Goal: Task Accomplishment & Management: Manage account settings

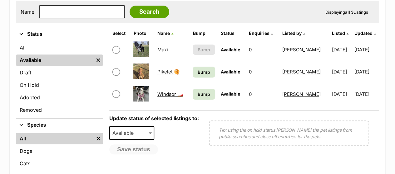
scroll to position [121, 0]
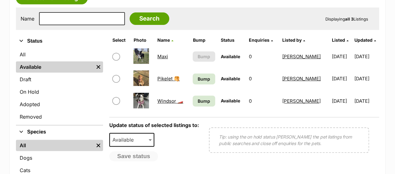
click at [165, 79] on link "Pikelet 🥞" at bounding box center [168, 79] width 22 height 6
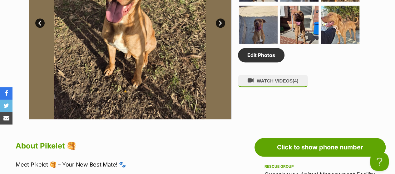
scroll to position [425, 0]
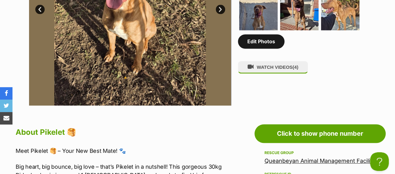
click at [271, 46] on link "Edit Photos" at bounding box center [261, 41] width 46 height 14
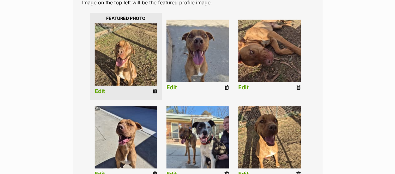
scroll to position [149, 0]
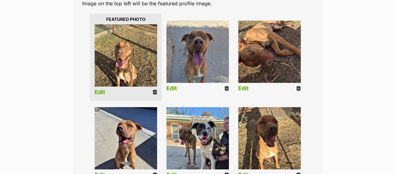
drag, startPoint x: 399, startPoint y: 19, endPoint x: 399, endPoint y: 49, distance: 29.6
click at [225, 88] on icon at bounding box center [226, 89] width 4 height 6
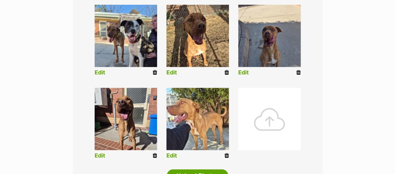
scroll to position [253, 0]
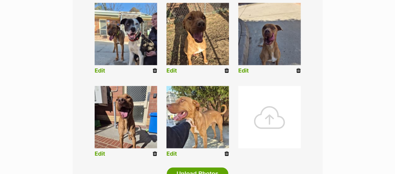
click at [297, 70] on icon at bounding box center [298, 71] width 4 height 6
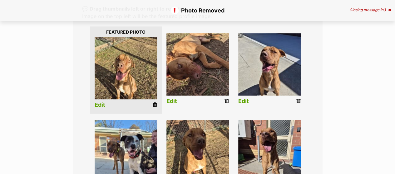
scroll to position [138, 0]
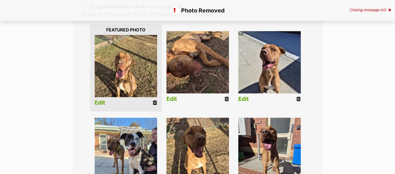
drag, startPoint x: 399, startPoint y: 27, endPoint x: 398, endPoint y: 54, distance: 27.5
click at [155, 102] on icon at bounding box center [155, 103] width 4 height 6
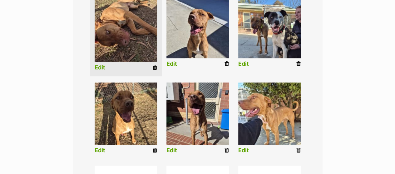
scroll to position [171, 0]
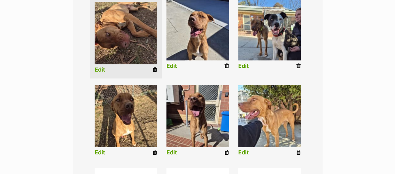
click at [153, 71] on icon at bounding box center [155, 70] width 4 height 6
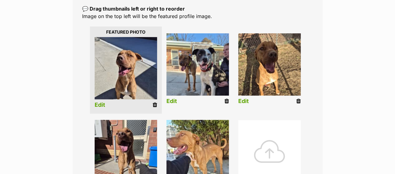
scroll to position [207, 0]
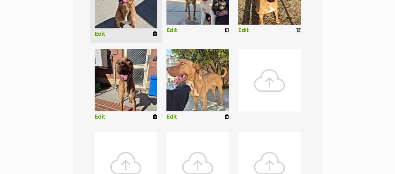
click at [266, 72] on div at bounding box center [269, 80] width 62 height 62
click at [268, 81] on div at bounding box center [269, 80] width 62 height 62
click at [226, 115] on icon at bounding box center [226, 117] width 4 height 6
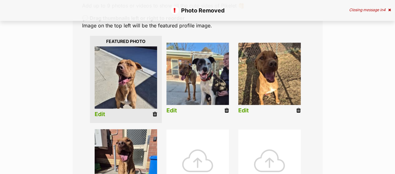
scroll to position [140, 0]
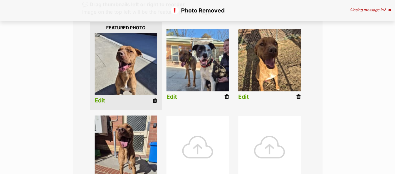
click at [154, 101] on icon at bounding box center [155, 101] width 4 height 6
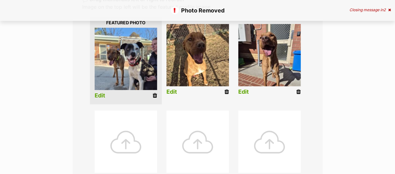
scroll to position [144, 0]
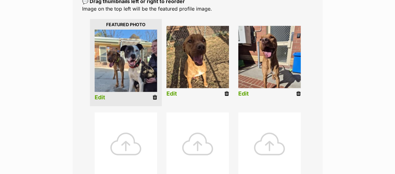
click at [227, 94] on icon at bounding box center [226, 94] width 4 height 6
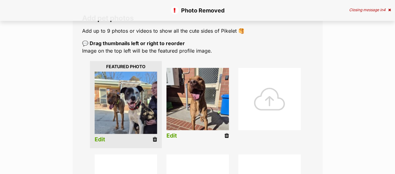
scroll to position [128, 0]
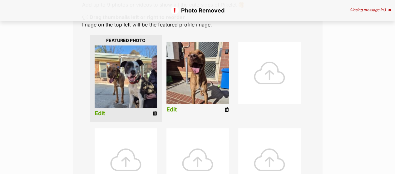
click at [227, 110] on icon at bounding box center [226, 110] width 4 height 6
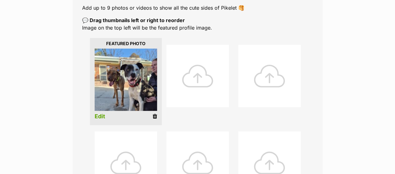
scroll to position [195, 0]
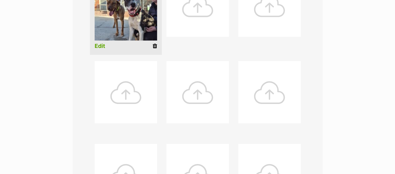
click at [172, 2] on div at bounding box center [197, 5] width 62 height 62
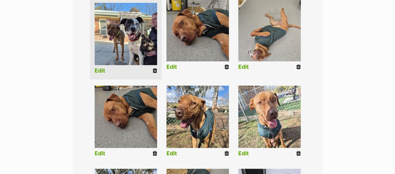
scroll to position [174, 0]
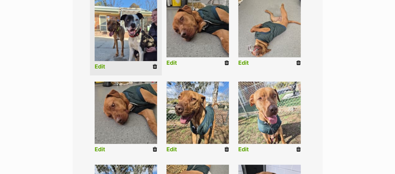
click at [154, 150] on icon at bounding box center [155, 150] width 4 height 6
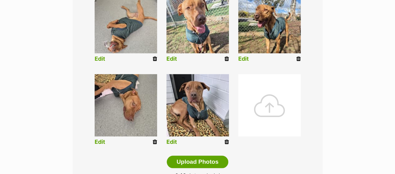
scroll to position [266, 0]
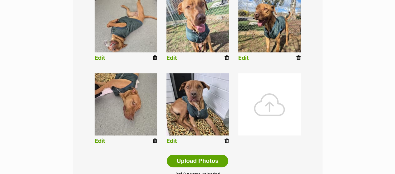
click at [279, 105] on div at bounding box center [269, 104] width 62 height 62
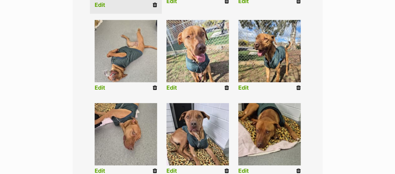
scroll to position [246, 0]
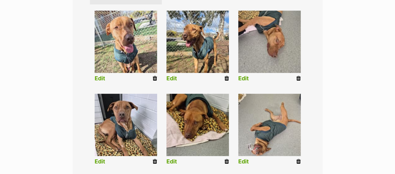
click at [139, 42] on img at bounding box center [126, 42] width 62 height 62
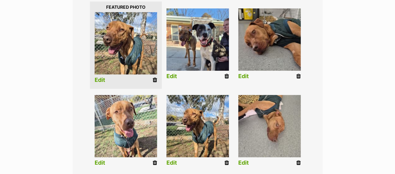
scroll to position [178, 0]
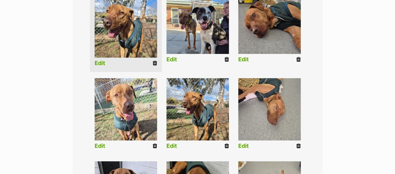
click at [300, 144] on icon at bounding box center [298, 147] width 4 height 6
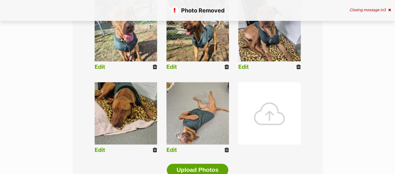
scroll to position [261, 0]
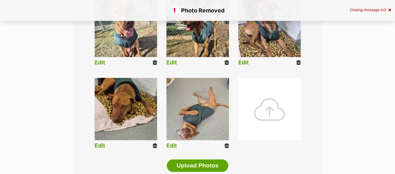
drag, startPoint x: 399, startPoint y: 35, endPoint x: 398, endPoint y: 86, distance: 51.8
click at [394, 86] on html "Skip to main content Log in to favourite this pet Log in Or sign up Search PetR…" at bounding box center [197, 155] width 395 height 833
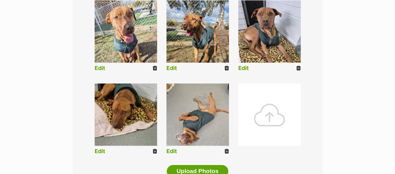
scroll to position [291, 0]
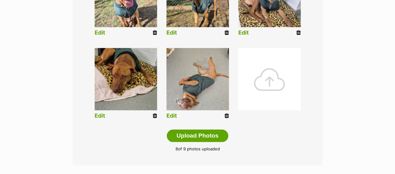
click at [286, 87] on div at bounding box center [269, 79] width 62 height 62
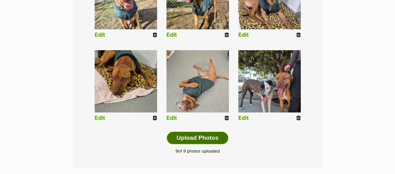
scroll to position [293, 0]
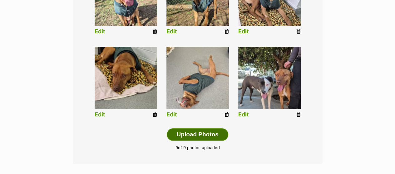
click at [182, 137] on button "Upload Photos" at bounding box center [197, 135] width 61 height 12
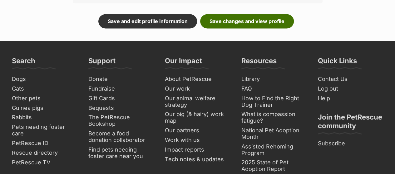
click at [250, 16] on link "Save changes and view profile" at bounding box center [247, 21] width 94 height 14
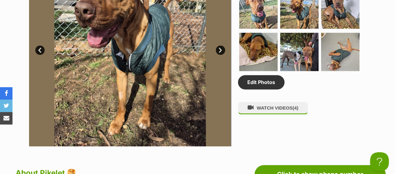
drag, startPoint x: 399, startPoint y: 12, endPoint x: 399, endPoint y: 48, distance: 36.5
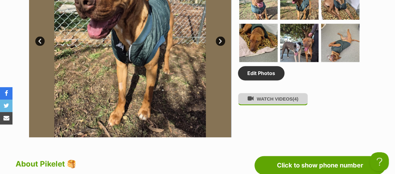
click at [282, 98] on button "WATCH VIDEOS (4)" at bounding box center [273, 99] width 70 height 12
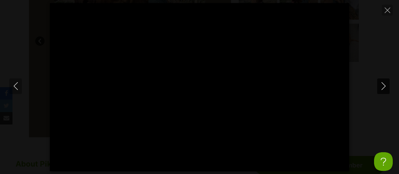
click at [382, 85] on icon "Next" at bounding box center [384, 86] width 8 height 8
type input "59.7"
click at [382, 85] on icon "Next" at bounding box center [384, 86] width 8 height 8
type input "10.88"
click at [382, 85] on icon "Next" at bounding box center [384, 86] width 8 height 8
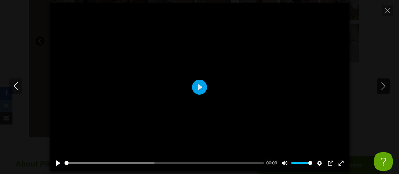
type input "4.14"
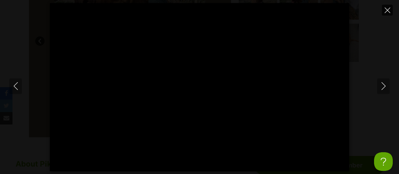
click at [388, 11] on icon "Close" at bounding box center [388, 10] width 6 height 6
type input "10.21"
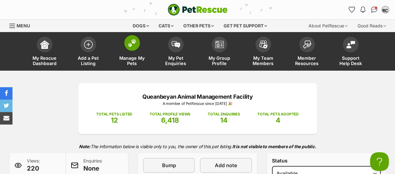
click at [132, 52] on link "Manage My Pets" at bounding box center [132, 52] width 44 height 37
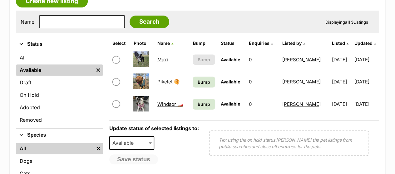
scroll to position [120, 0]
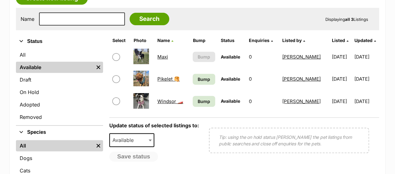
click at [204, 76] on span "Bump" at bounding box center [204, 79] width 12 height 7
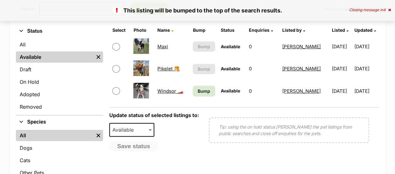
scroll to position [132, 0]
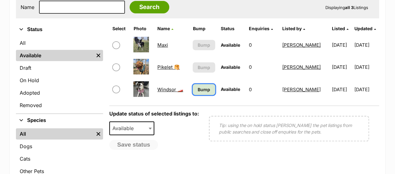
click at [200, 90] on span "Bump" at bounding box center [204, 89] width 12 height 7
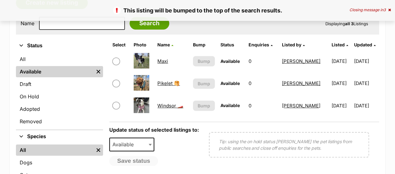
scroll to position [120, 0]
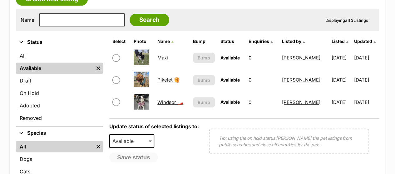
click at [166, 104] on link "Windsor 🏎️" at bounding box center [170, 103] width 26 height 6
click at [167, 78] on link "Pikelet 🥞" at bounding box center [168, 80] width 22 height 6
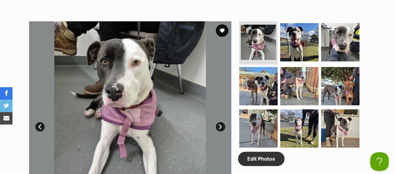
drag, startPoint x: 399, startPoint y: 13, endPoint x: 399, endPoint y: 42, distance: 29.3
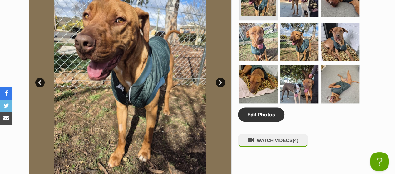
scroll to position [354, 0]
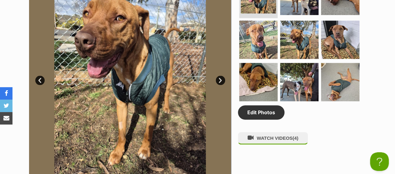
drag, startPoint x: 0, startPoint y: 0, endPoint x: 399, endPoint y: 42, distance: 401.3
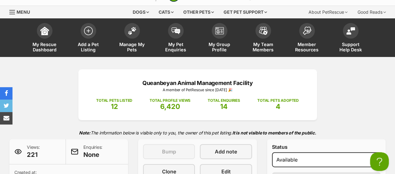
scroll to position [12, 0]
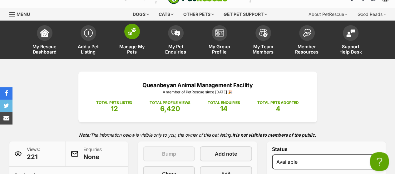
click at [131, 38] on span at bounding box center [132, 32] width 16 height 16
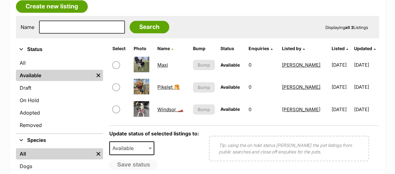
scroll to position [115, 0]
